Goal: Information Seeking & Learning: Learn about a topic

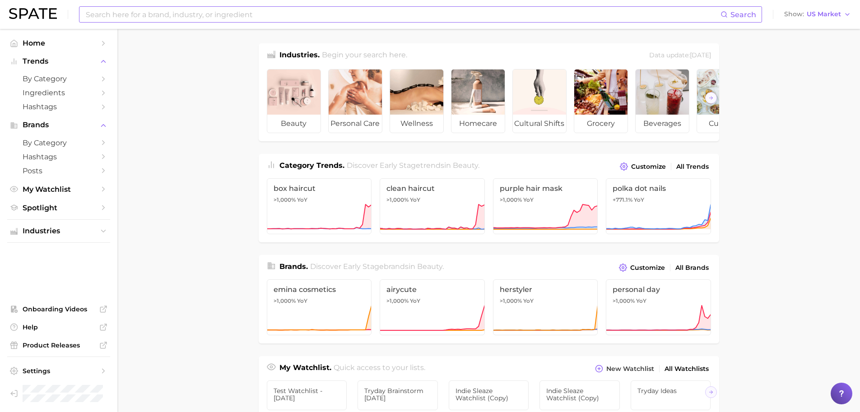
click at [252, 18] on input at bounding box center [403, 14] width 636 height 15
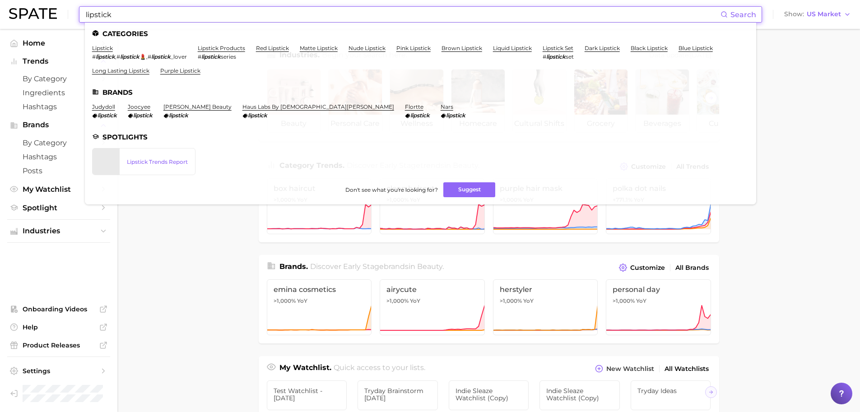
type input "lipstick"
click link "lipstick" at bounding box center [102, 48] width 21 height 7
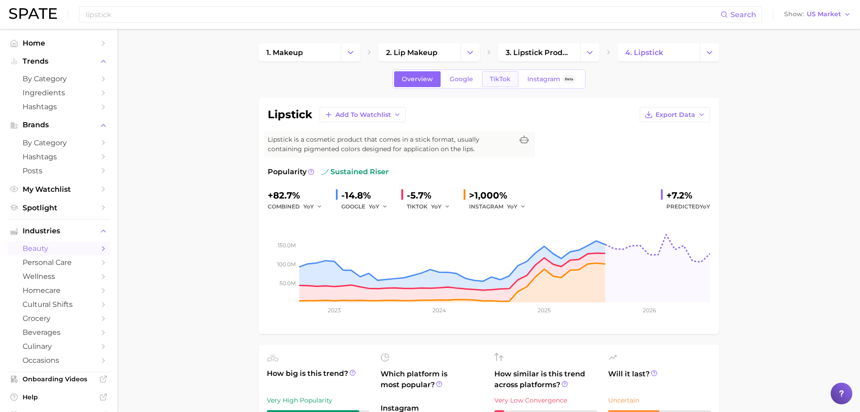
click at [501, 81] on span "TikTok" at bounding box center [500, 79] width 21 height 8
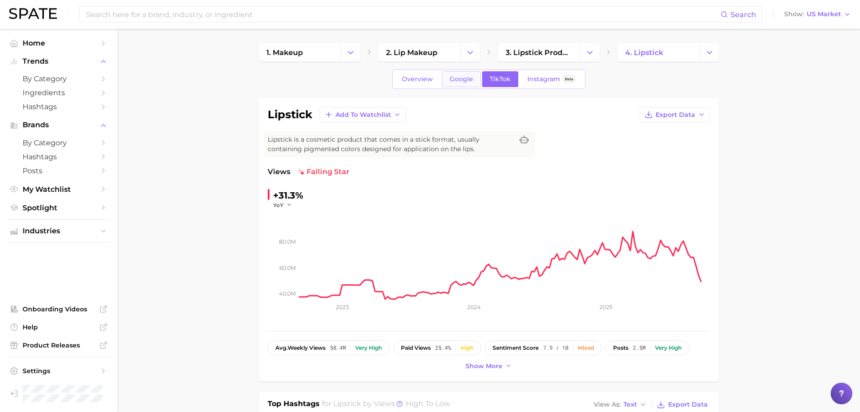
click at [465, 79] on span "Google" at bounding box center [461, 79] width 23 height 8
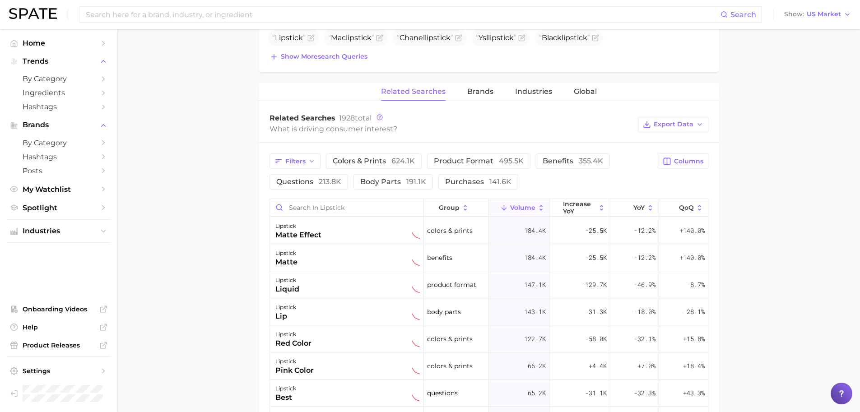
scroll to position [389, 0]
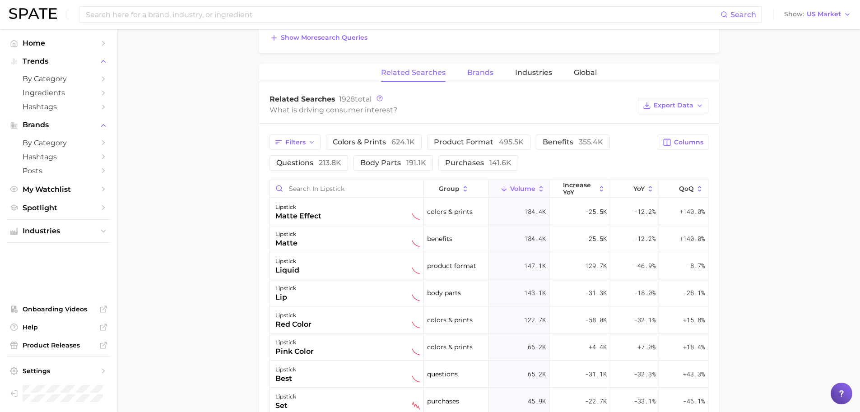
click at [479, 80] on button "Brands" at bounding box center [480, 73] width 26 height 18
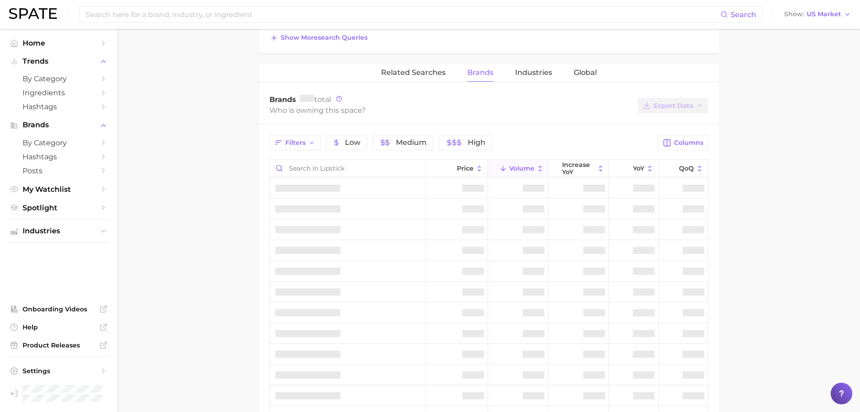
click at [480, 76] on span "Brands" at bounding box center [480, 73] width 26 height 8
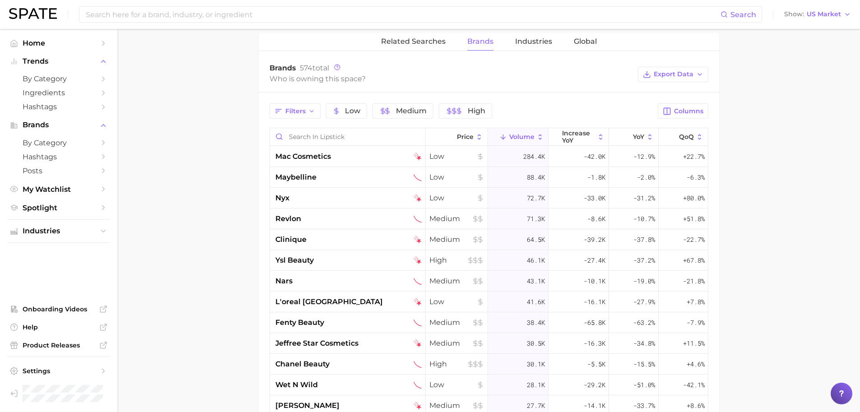
scroll to position [414, 0]
